Goal: Information Seeking & Learning: Learn about a topic

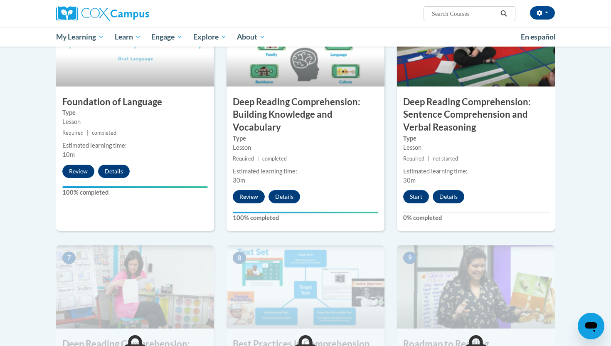
scroll to position [427, 0]
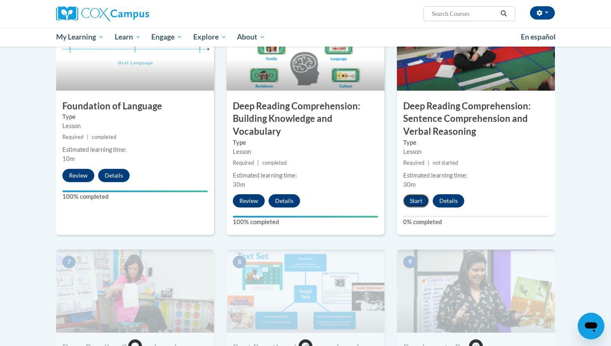
click at [421, 202] on button "Start" at bounding box center [416, 200] width 26 height 13
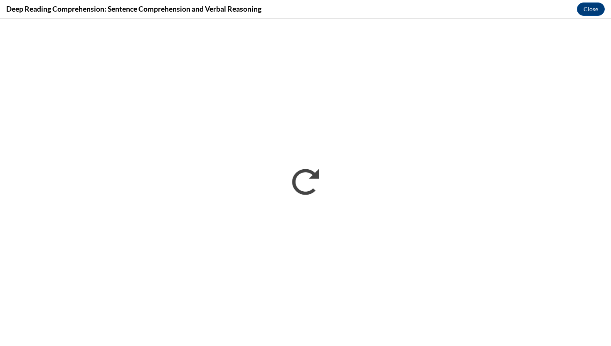
scroll to position [0, 0]
